Goal: Navigation & Orientation: Find specific page/section

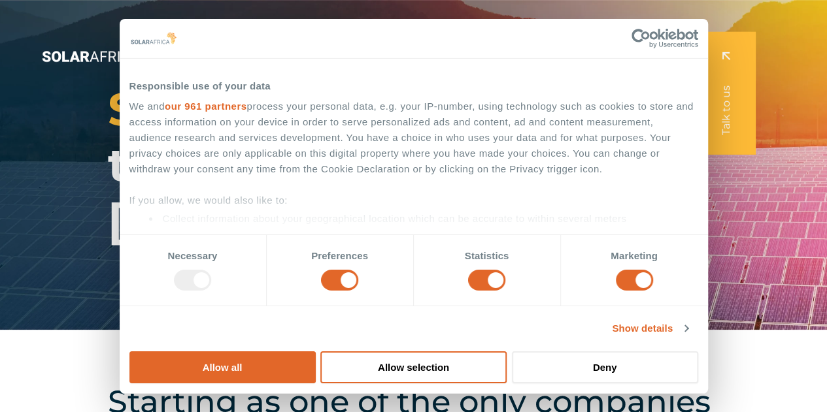
drag, startPoint x: 169, startPoint y: 133, endPoint x: 182, endPoint y: 149, distance: 21.3
click at [169, 133] on span "SolarAfrica" at bounding box center [238, 109] width 260 height 56
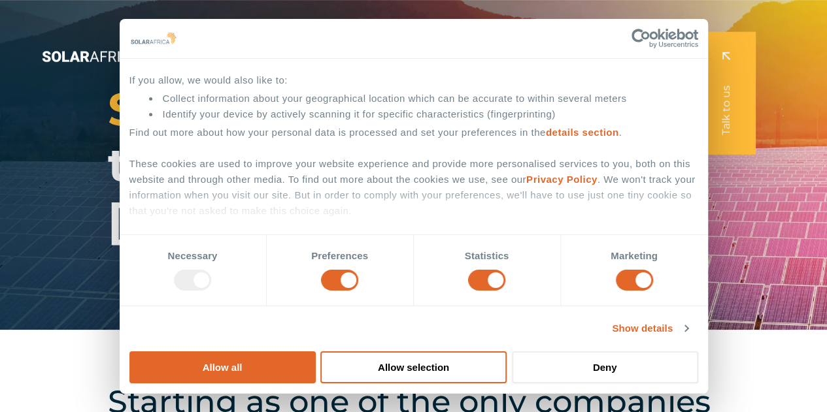
scroll to position [131, 0]
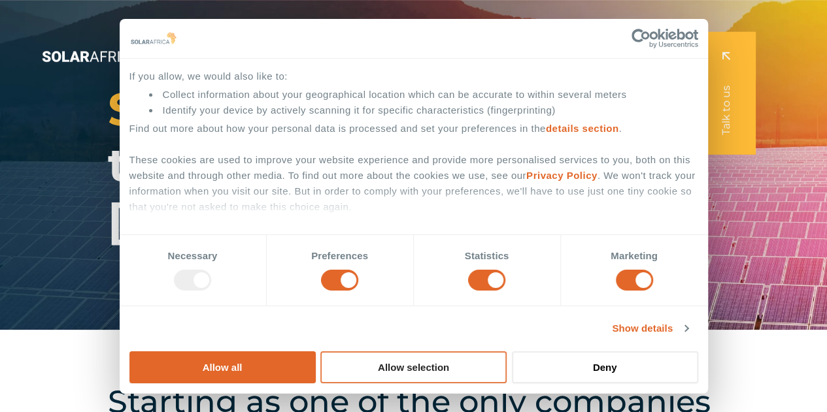
click at [506, 352] on button "Allow selection" at bounding box center [413, 368] width 186 height 32
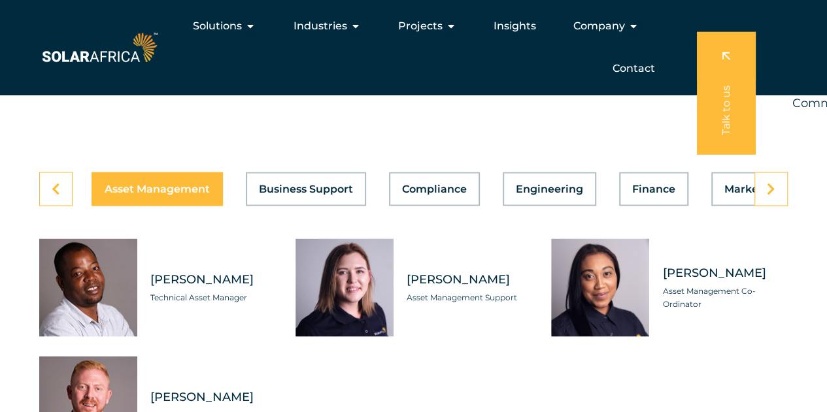
scroll to position [3528, 0]
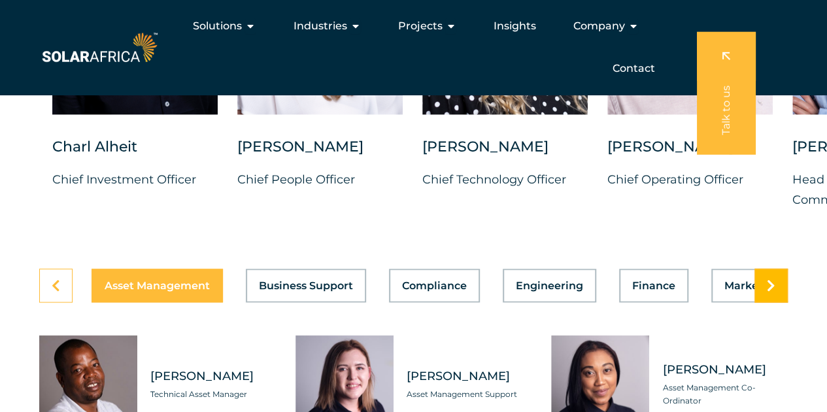
click at [764, 303] on link at bounding box center [770, 286] width 33 height 34
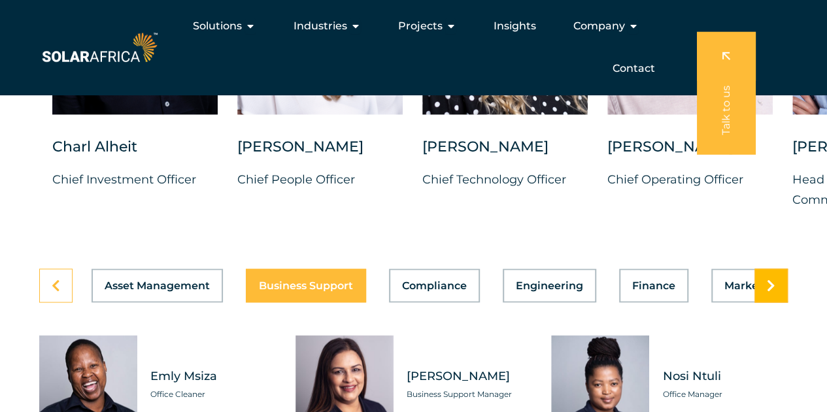
click at [764, 303] on link at bounding box center [770, 286] width 33 height 34
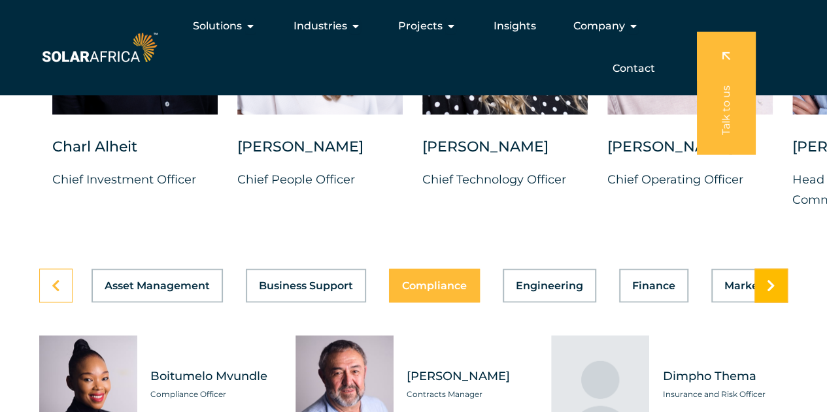
click at [764, 303] on link at bounding box center [770, 286] width 33 height 34
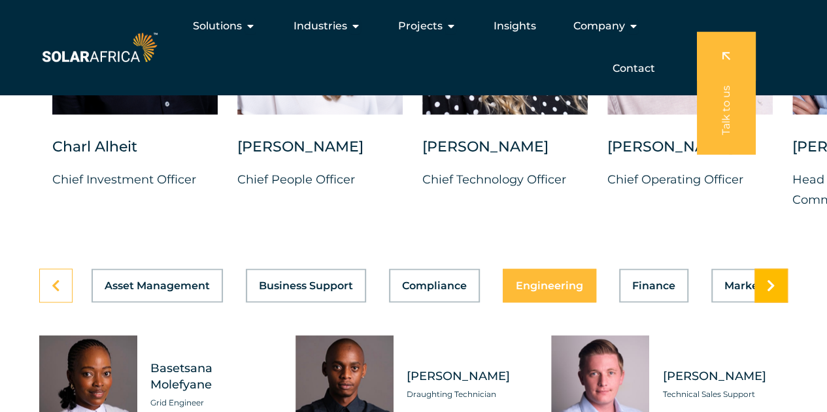
click at [764, 303] on link at bounding box center [770, 286] width 33 height 34
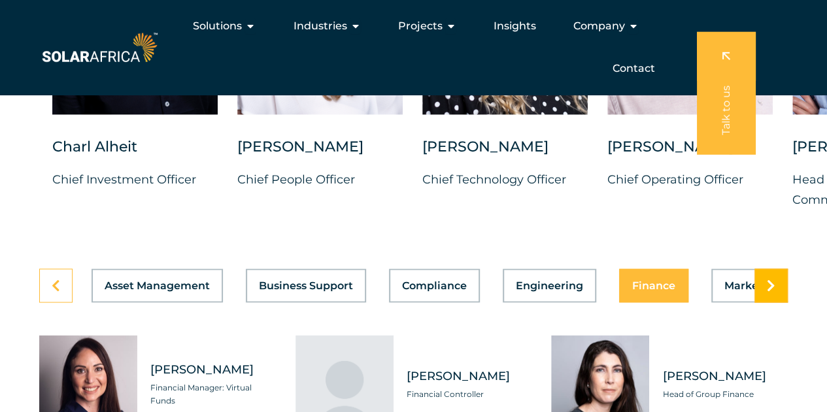
click at [764, 303] on link at bounding box center [770, 286] width 33 height 34
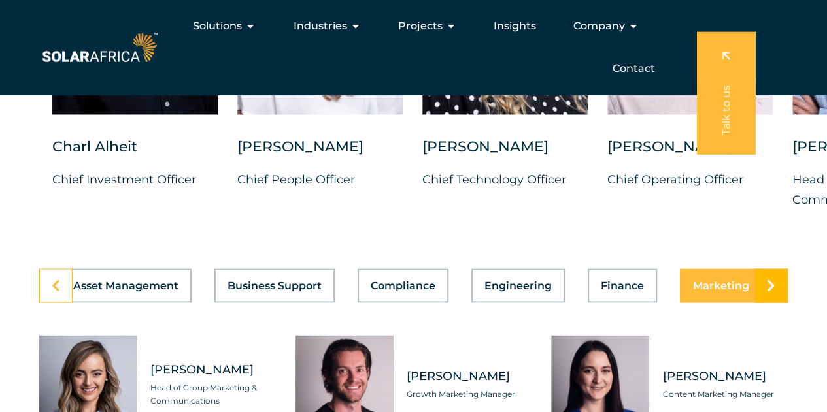
click at [764, 303] on link at bounding box center [770, 286] width 33 height 34
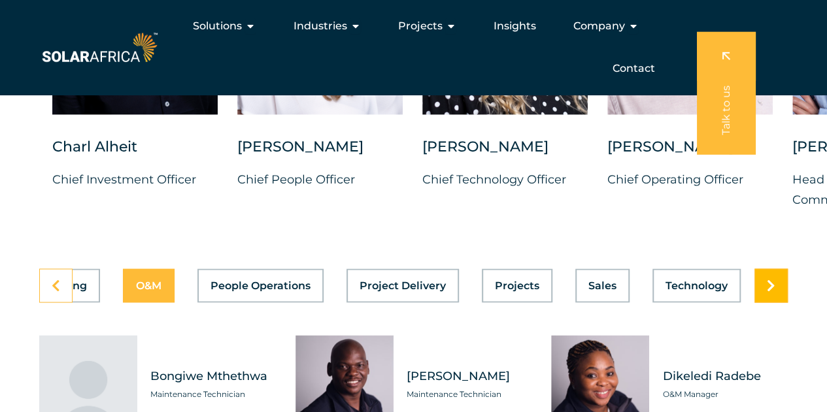
scroll to position [0, 696]
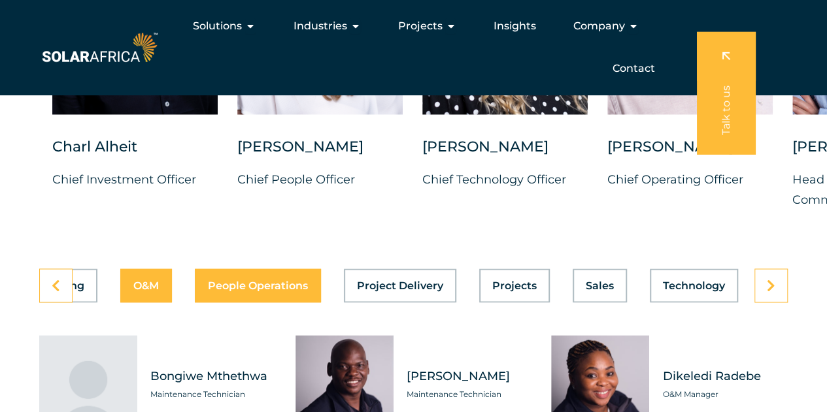
click at [255, 291] on span "People Operations" at bounding box center [258, 285] width 100 height 10
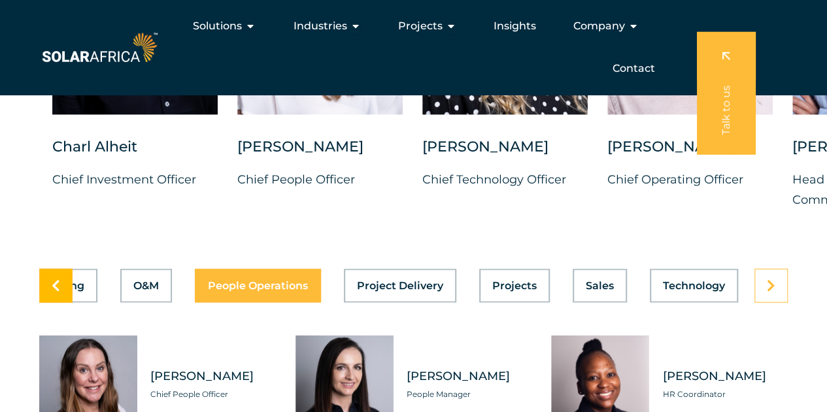
click at [54, 292] on icon at bounding box center [56, 285] width 8 height 13
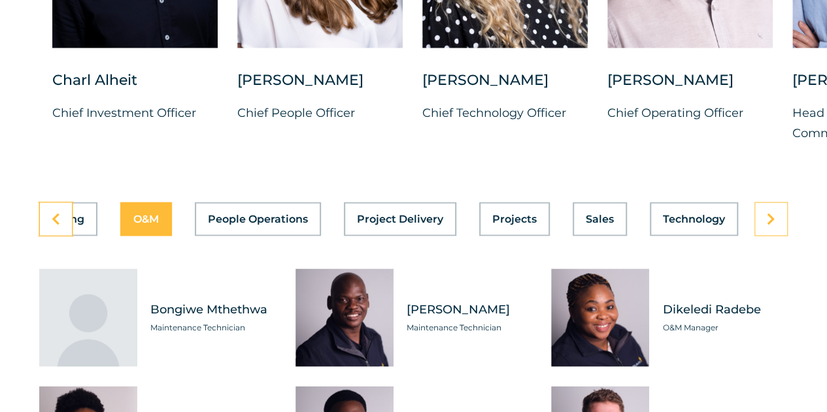
scroll to position [3659, 0]
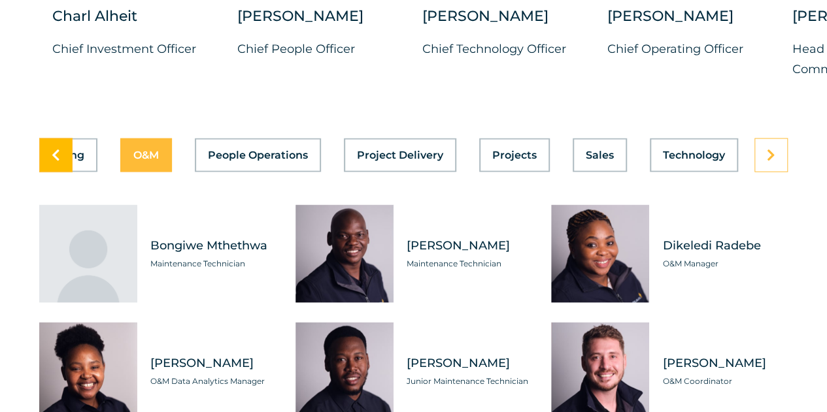
click at [56, 161] on icon at bounding box center [56, 154] width 8 height 13
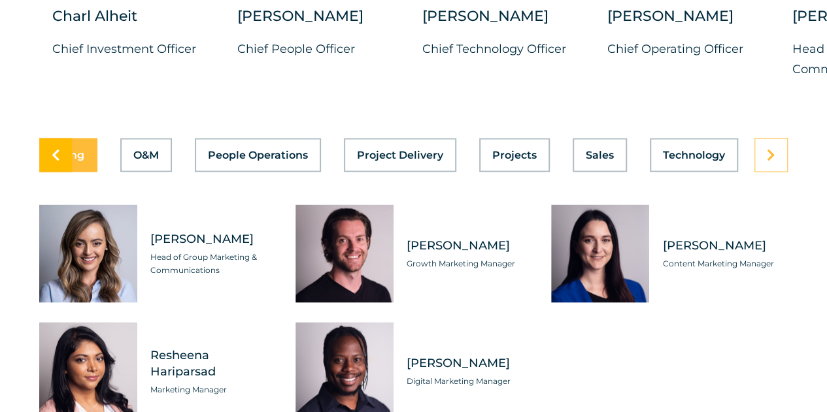
scroll to position [0, 696]
click at [54, 161] on icon at bounding box center [56, 154] width 8 height 13
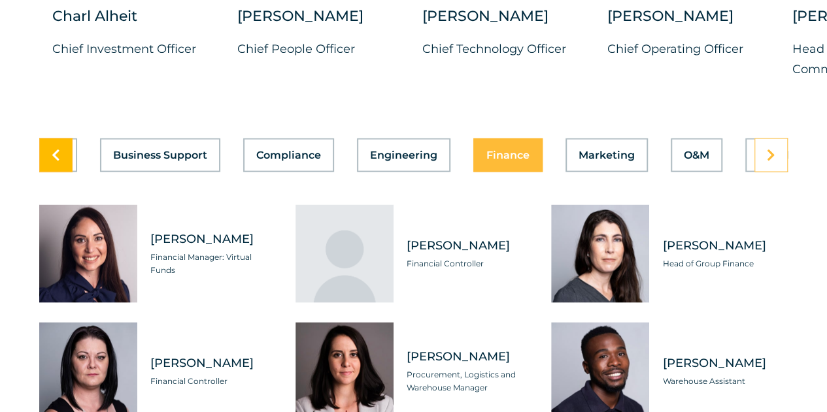
scroll to position [0, 0]
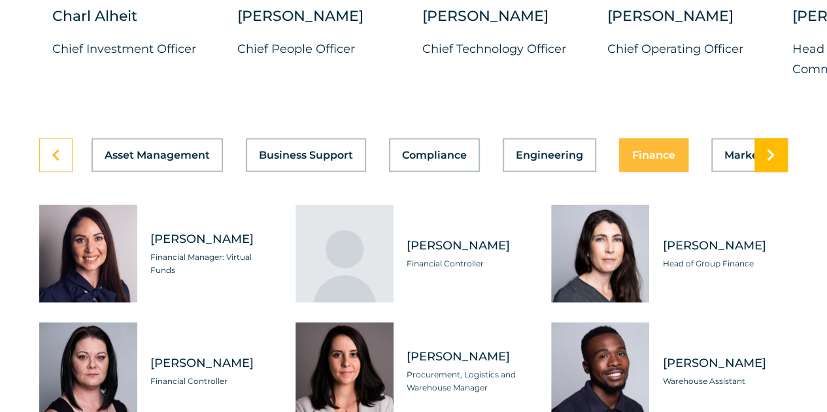
click at [766, 161] on icon at bounding box center [770, 154] width 8 height 13
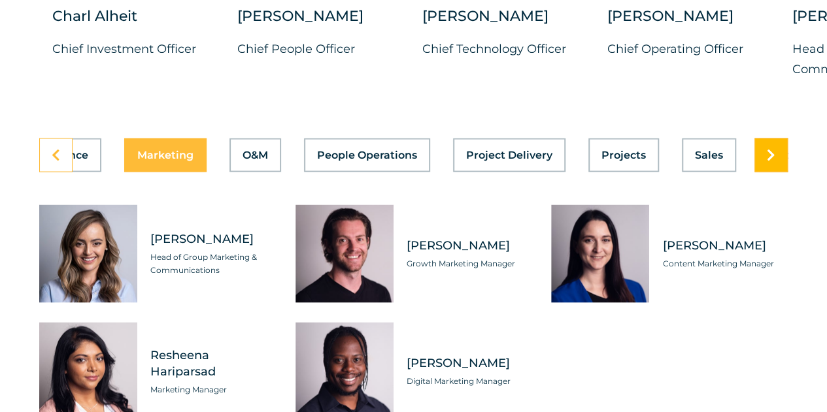
scroll to position [0, 696]
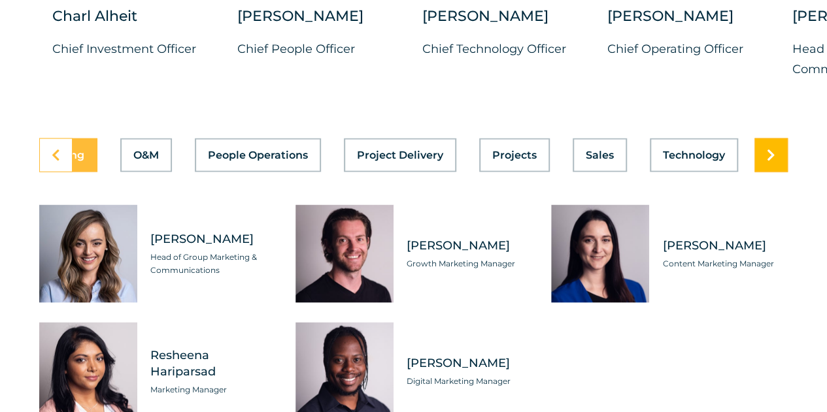
click at [767, 161] on icon at bounding box center [770, 154] width 8 height 13
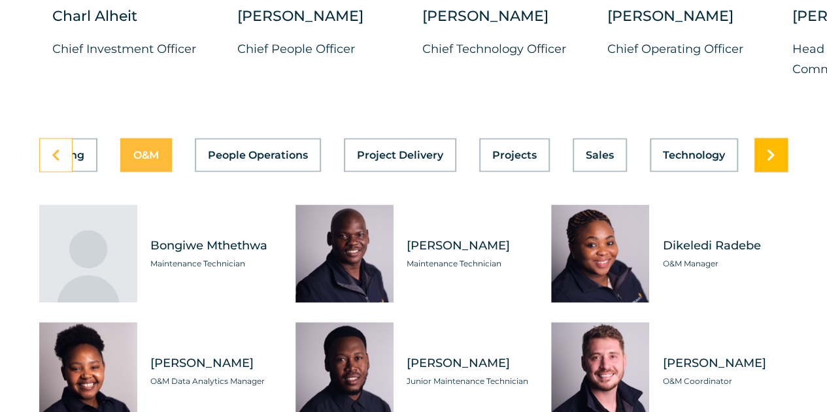
click at [767, 161] on icon at bounding box center [770, 154] width 8 height 13
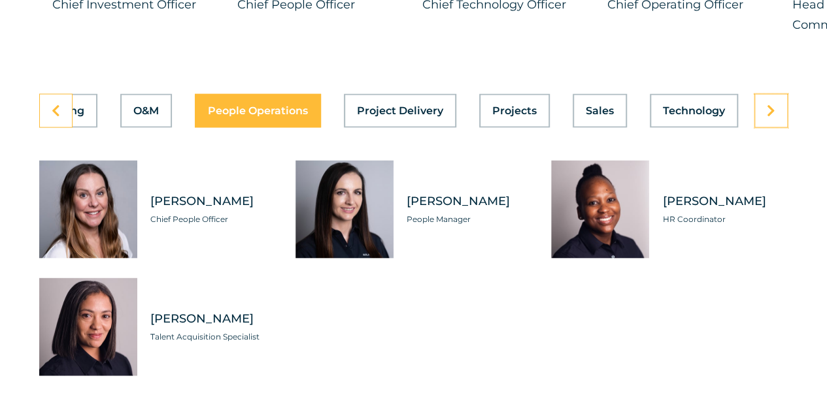
scroll to position [3724, 0]
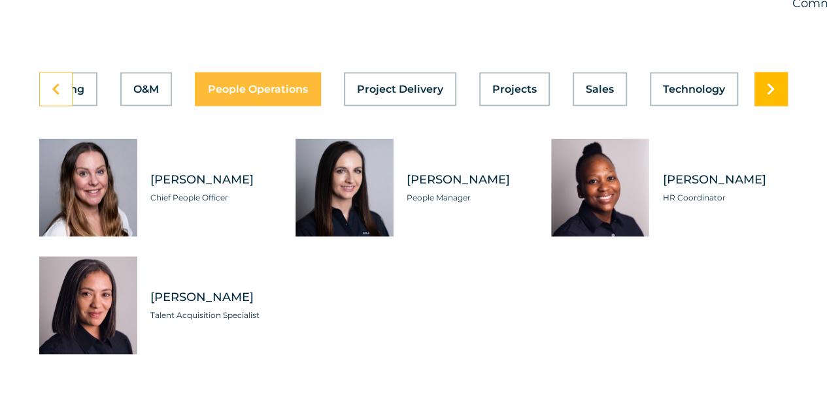
click at [774, 96] on icon at bounding box center [770, 89] width 8 height 13
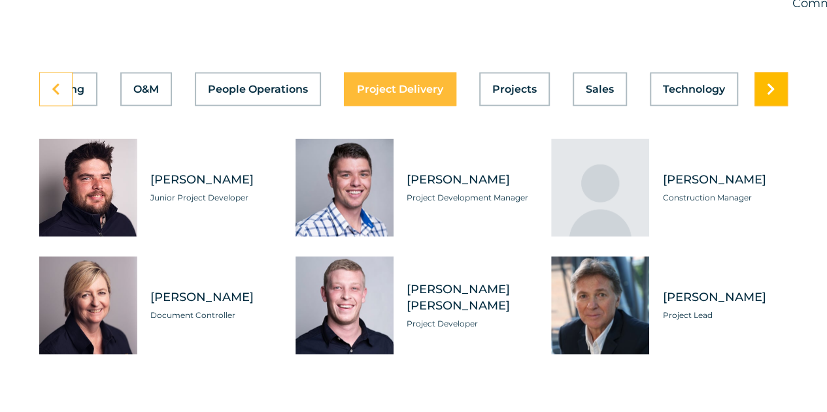
scroll to position [0, 696]
click at [774, 96] on icon at bounding box center [770, 89] width 8 height 13
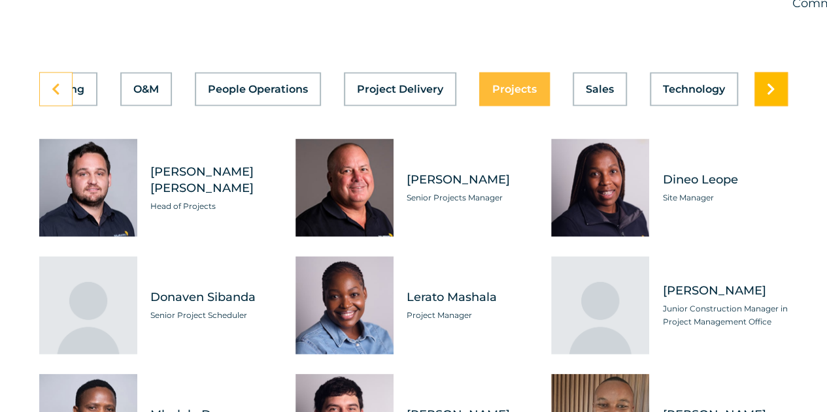
click at [774, 96] on icon at bounding box center [770, 89] width 8 height 13
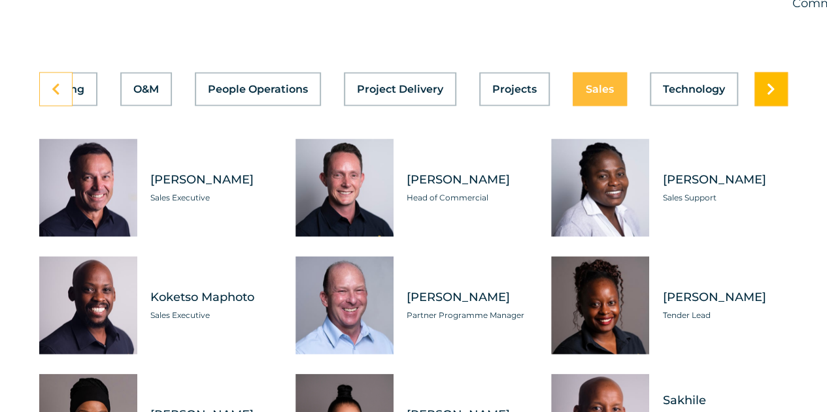
click at [774, 96] on icon at bounding box center [770, 89] width 8 height 13
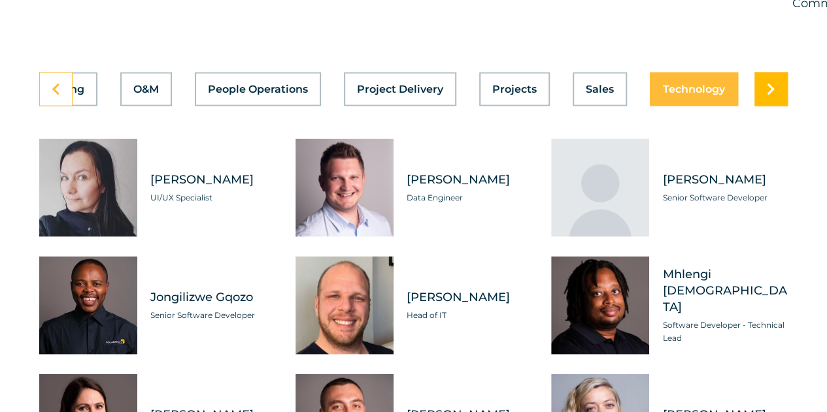
click at [774, 96] on icon at bounding box center [770, 89] width 8 height 13
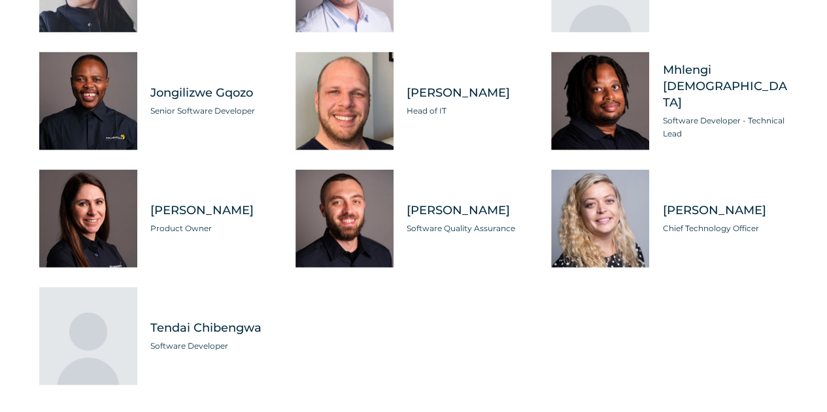
scroll to position [4051, 0]
